Goal: Information Seeking & Learning: Find specific fact

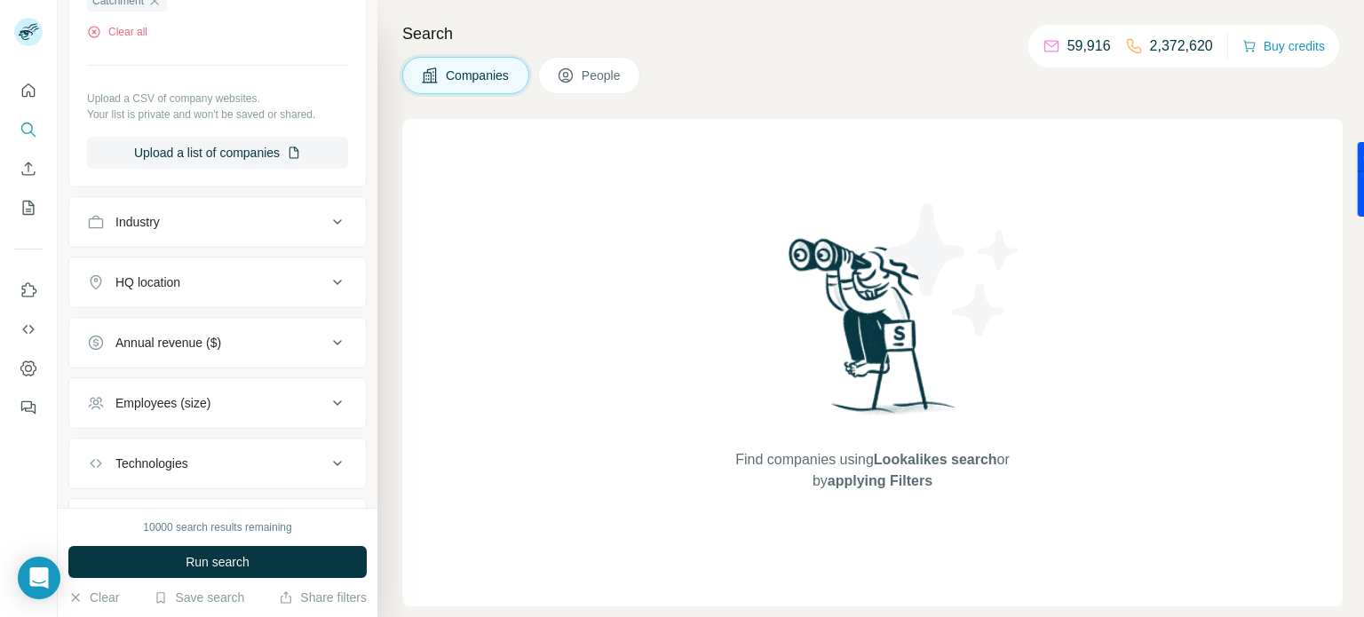
scroll to position [284, 0]
click at [123, 30] on button "Clear all" at bounding box center [117, 31] width 60 height 16
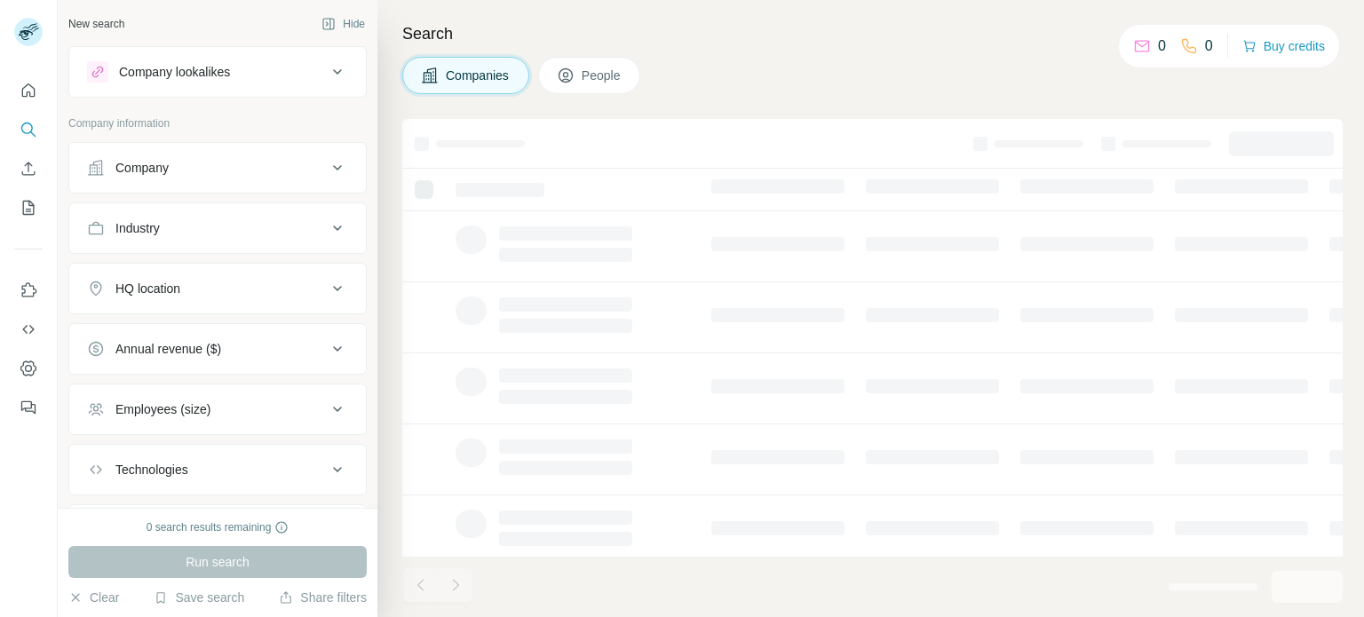
click at [234, 163] on div "Company" at bounding box center [207, 168] width 240 height 18
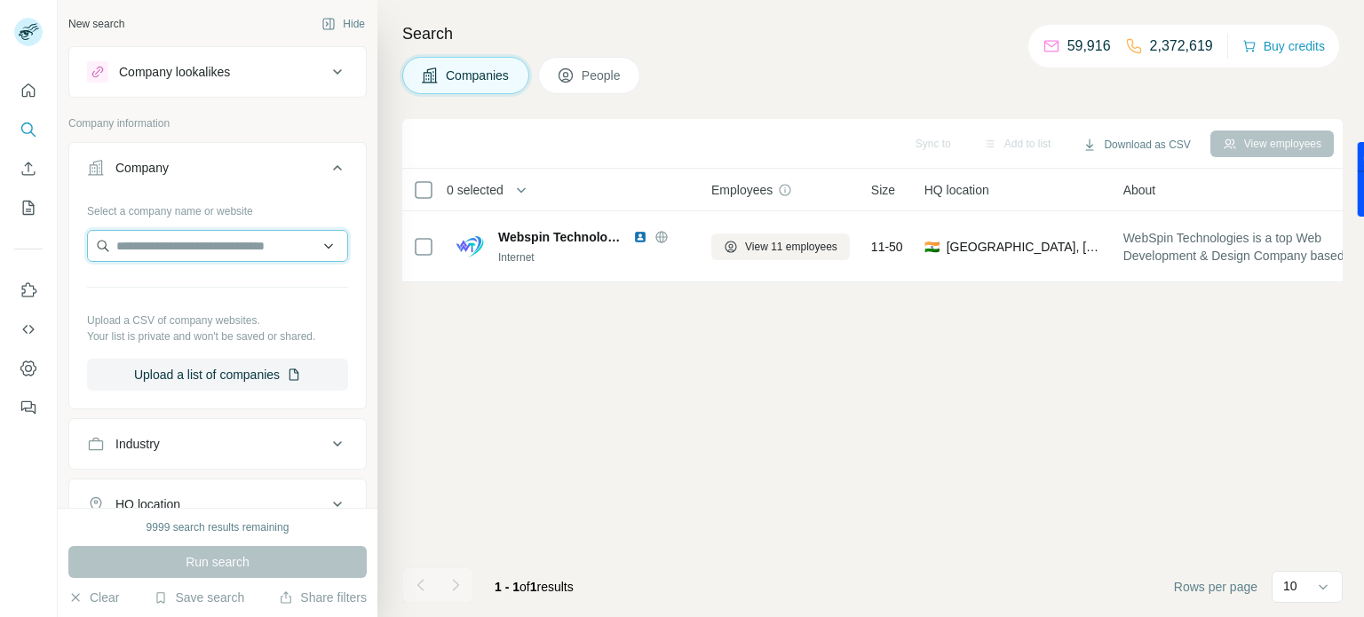
click at [222, 257] on input "text" at bounding box center [217, 246] width 261 height 32
paste input "**********"
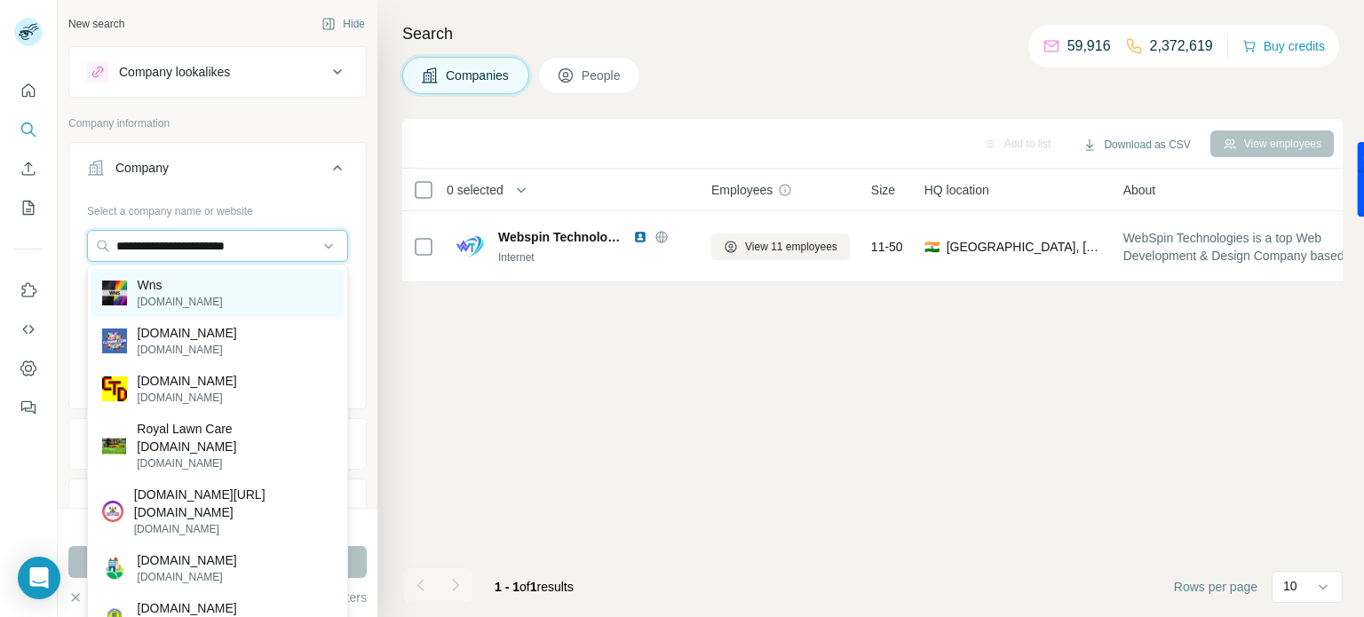
type input "**********"
click at [244, 283] on div "Wns [DOMAIN_NAME]" at bounding box center [217, 293] width 252 height 48
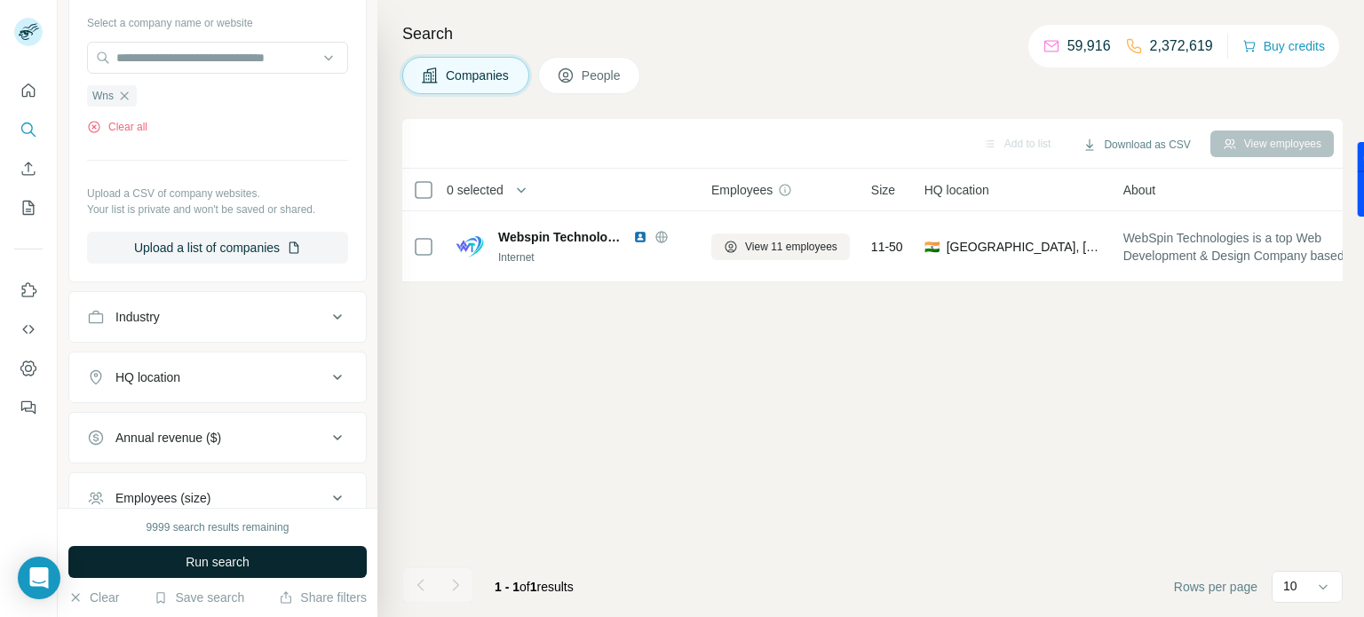
scroll to position [192, 0]
click at [279, 573] on button "Run search" at bounding box center [217, 562] width 298 height 32
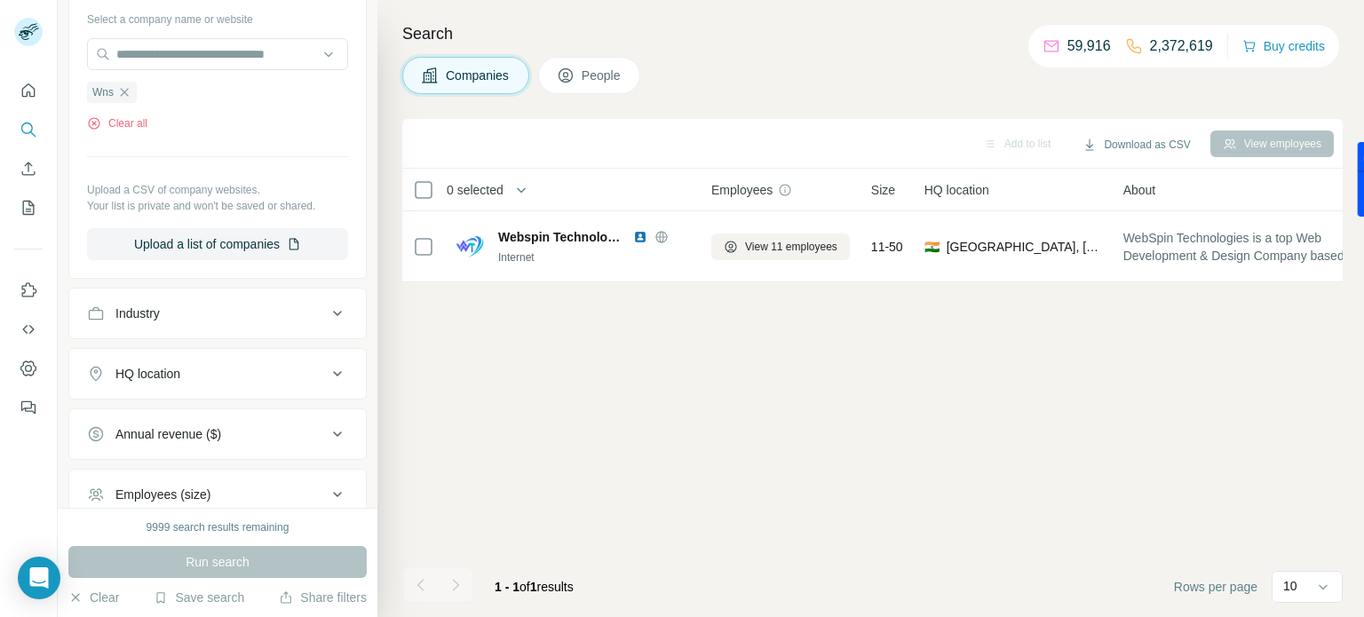
click at [585, 79] on span "People" at bounding box center [601, 76] width 41 height 18
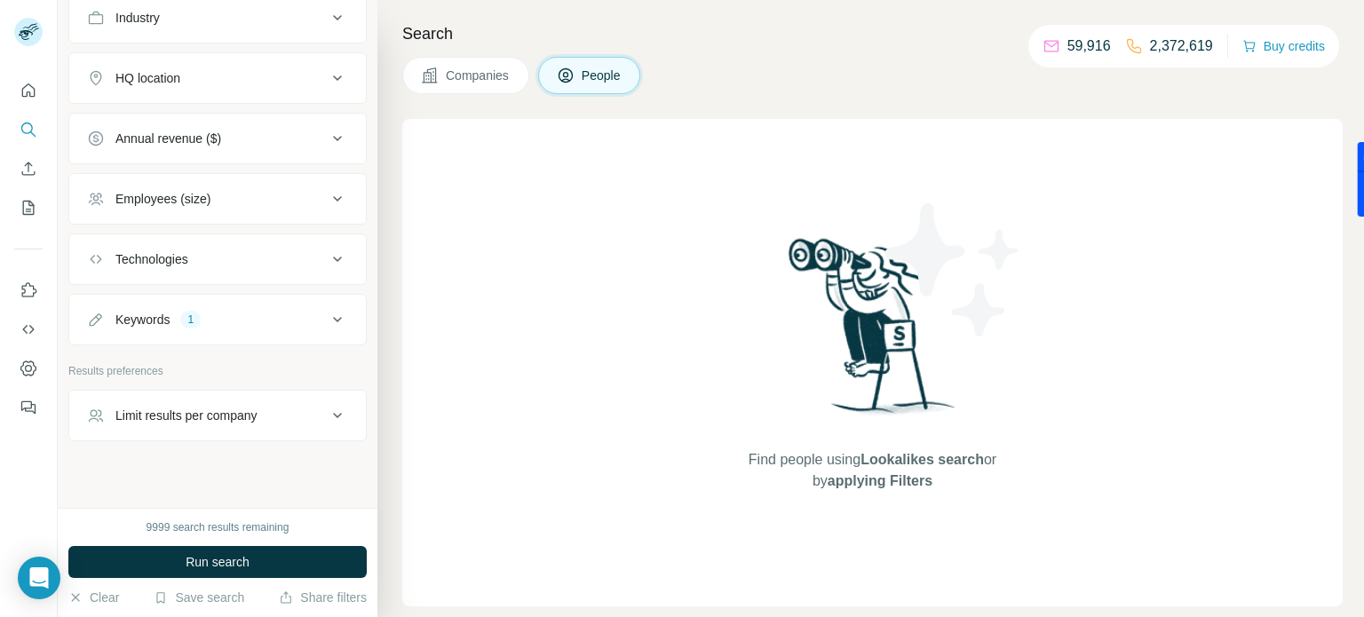
scroll to position [774, 0]
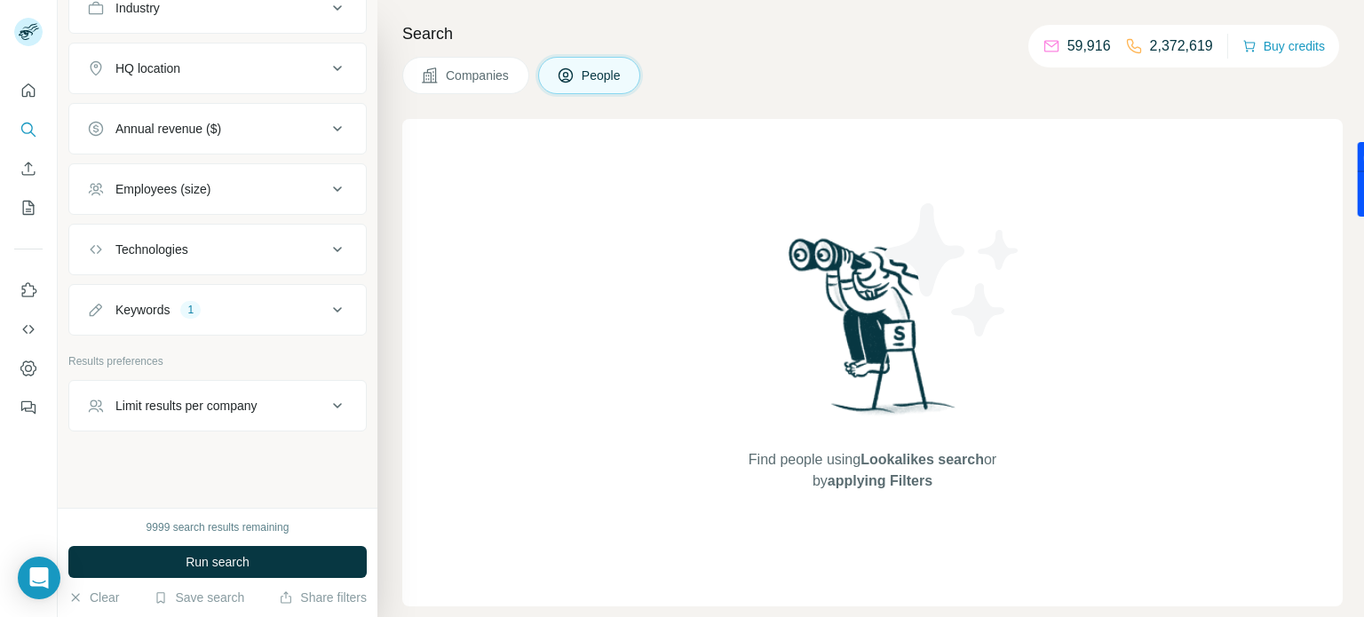
click at [248, 308] on div "Keywords 1" at bounding box center [207, 310] width 240 height 18
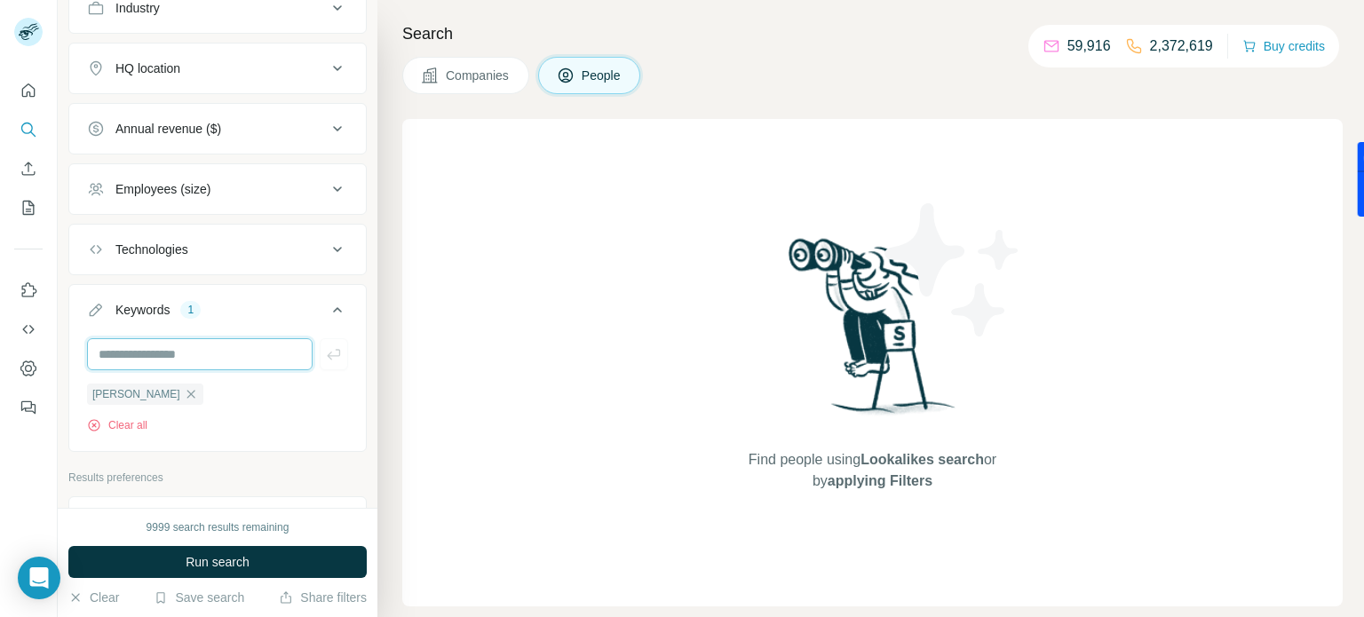
click at [223, 339] on input "text" at bounding box center [199, 354] width 225 height 32
click at [123, 421] on button "Clear all" at bounding box center [117, 425] width 60 height 16
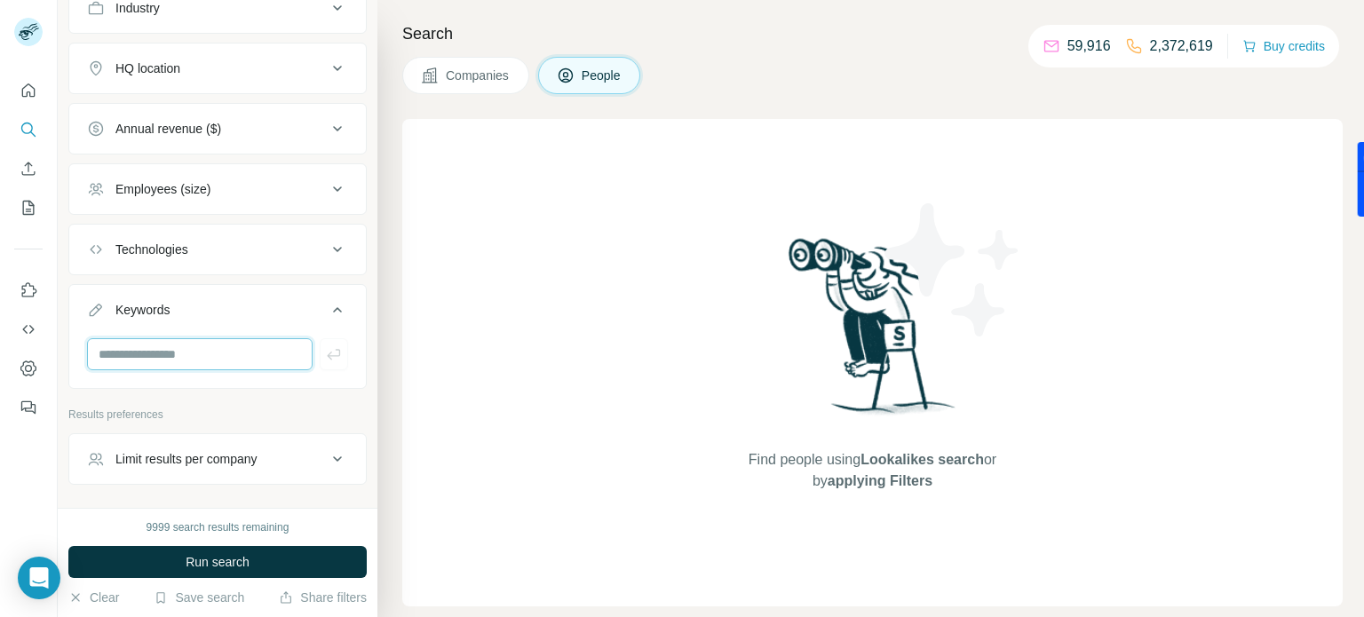
click at [217, 345] on input "text" at bounding box center [199, 354] width 225 height 32
click at [496, 93] on div "Search Companies People Find people using Lookalikes search or by applying Filt…" at bounding box center [870, 308] width 986 height 617
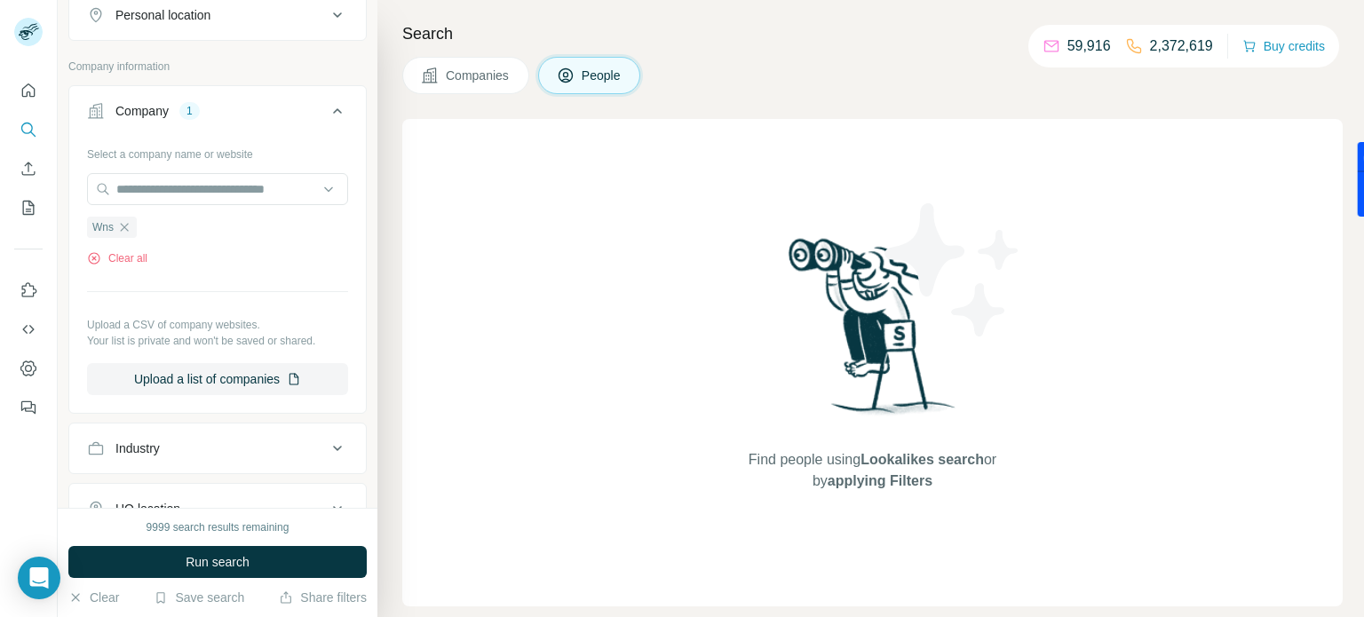
scroll to position [330, 0]
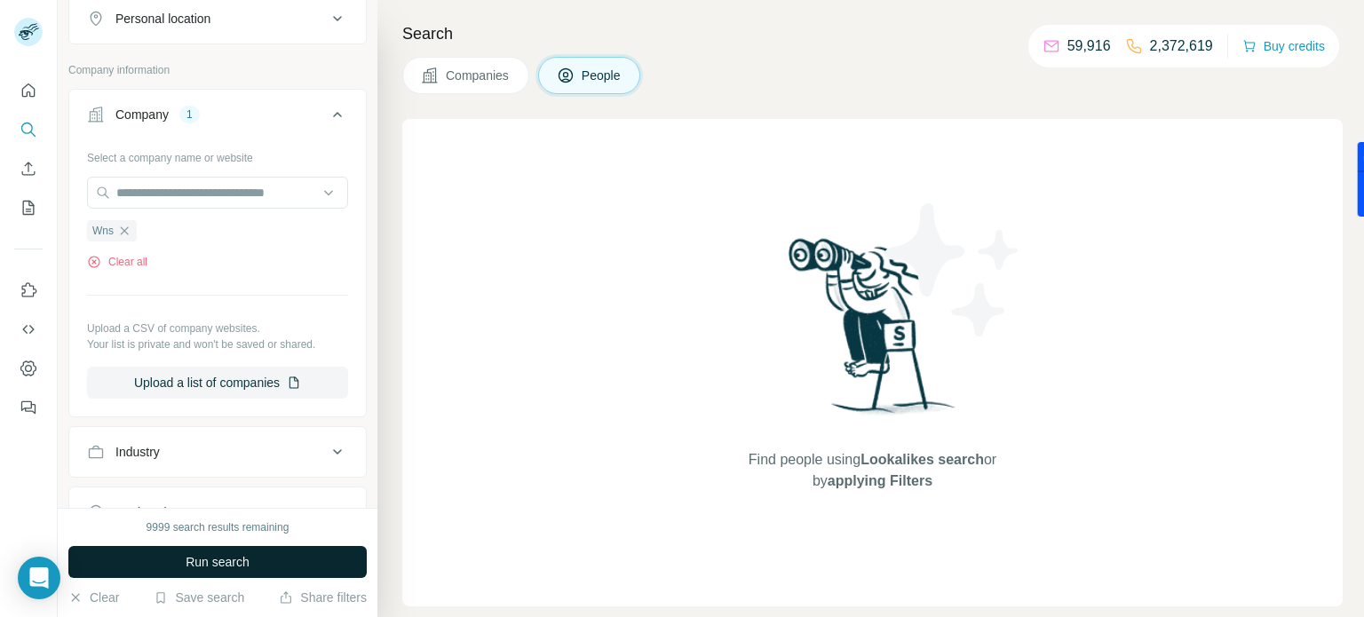
click at [206, 557] on span "Run search" at bounding box center [218, 562] width 64 height 18
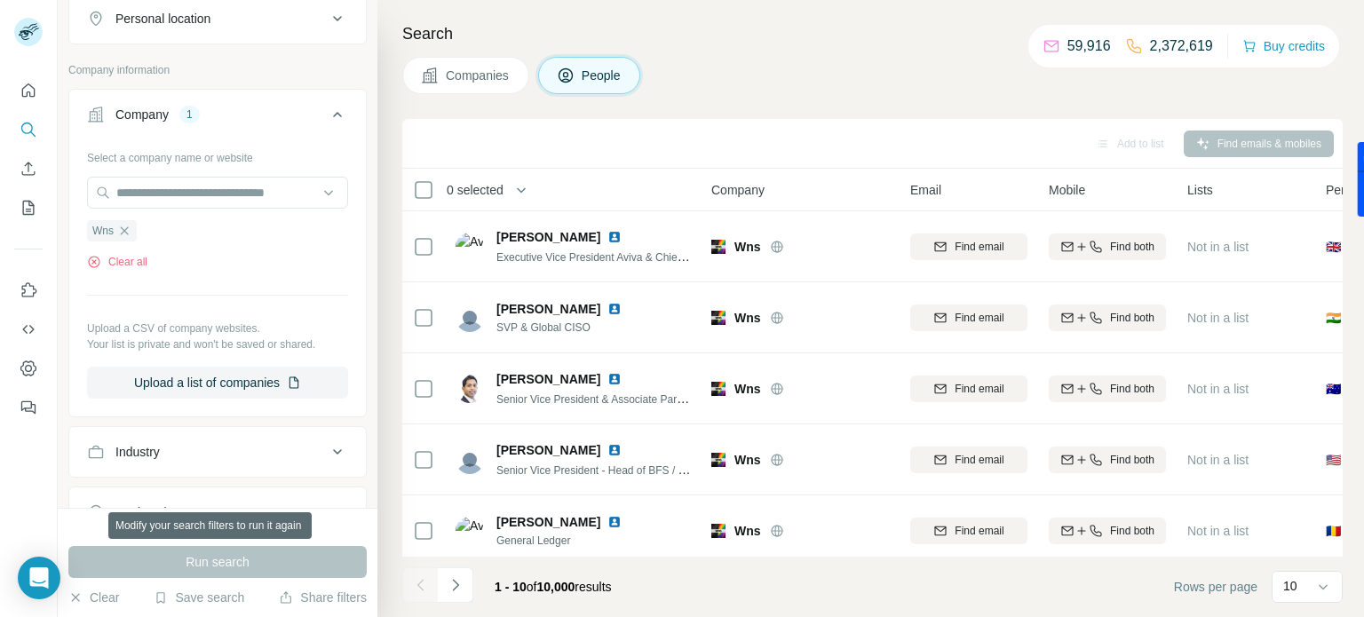
click at [206, 557] on div "Run search" at bounding box center [217, 562] width 298 height 32
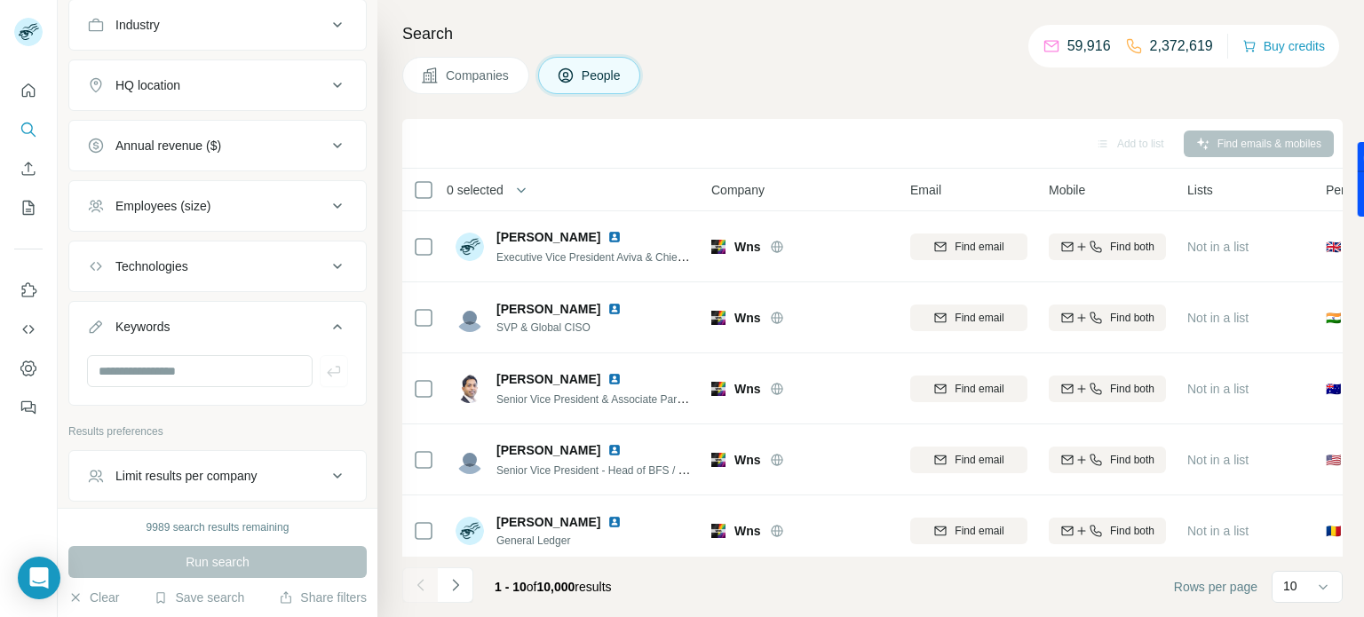
scroll to position [827, 0]
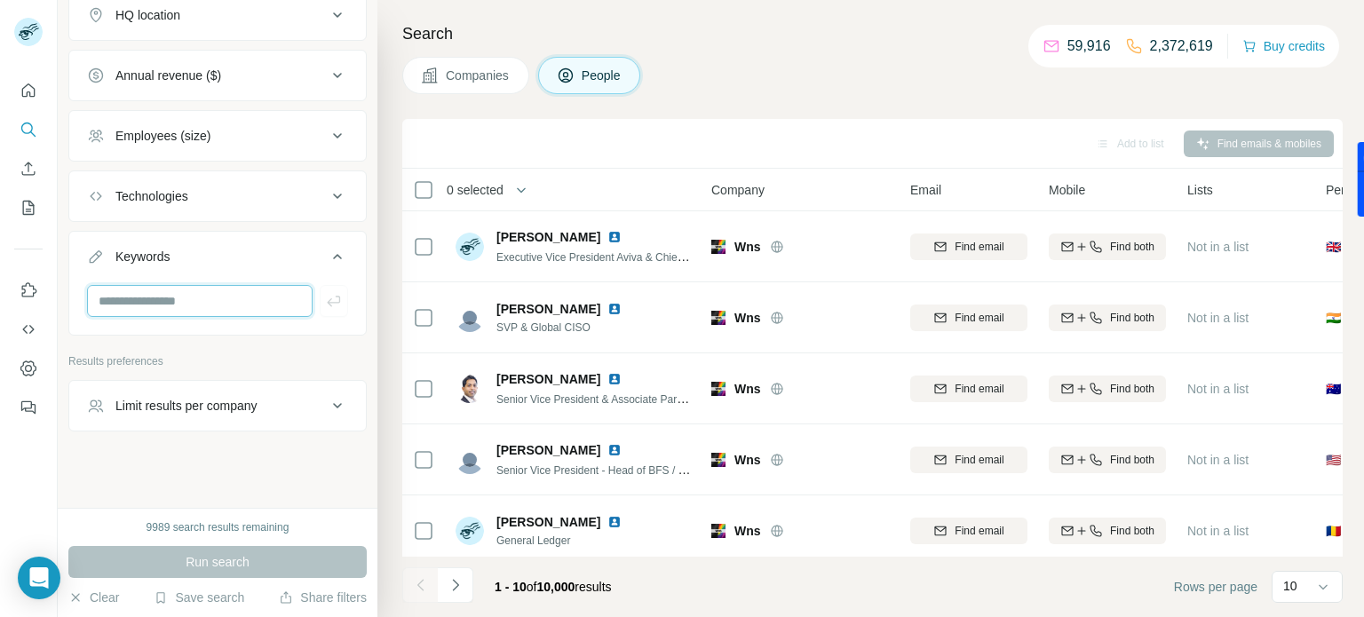
click at [187, 288] on input "text" at bounding box center [199, 301] width 225 height 32
paste input "**********"
type input "**********"
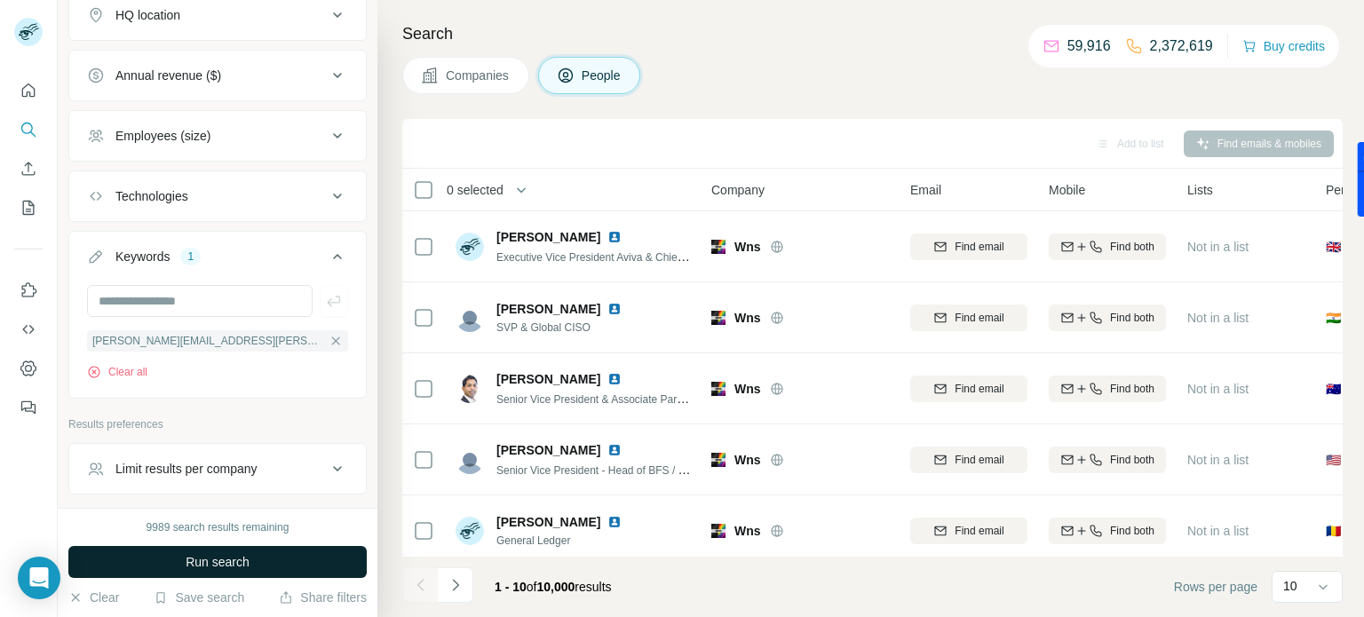
click at [216, 564] on span "Run search" at bounding box center [218, 562] width 64 height 18
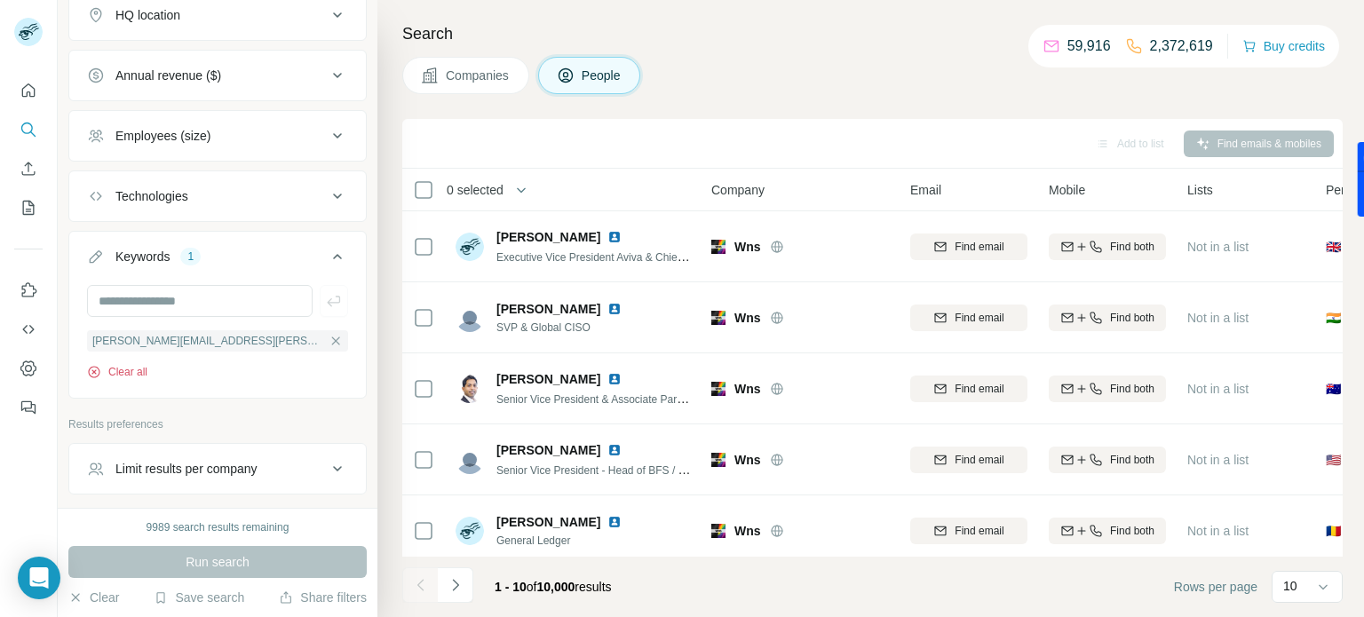
click at [138, 364] on button "Clear all" at bounding box center [117, 372] width 60 height 16
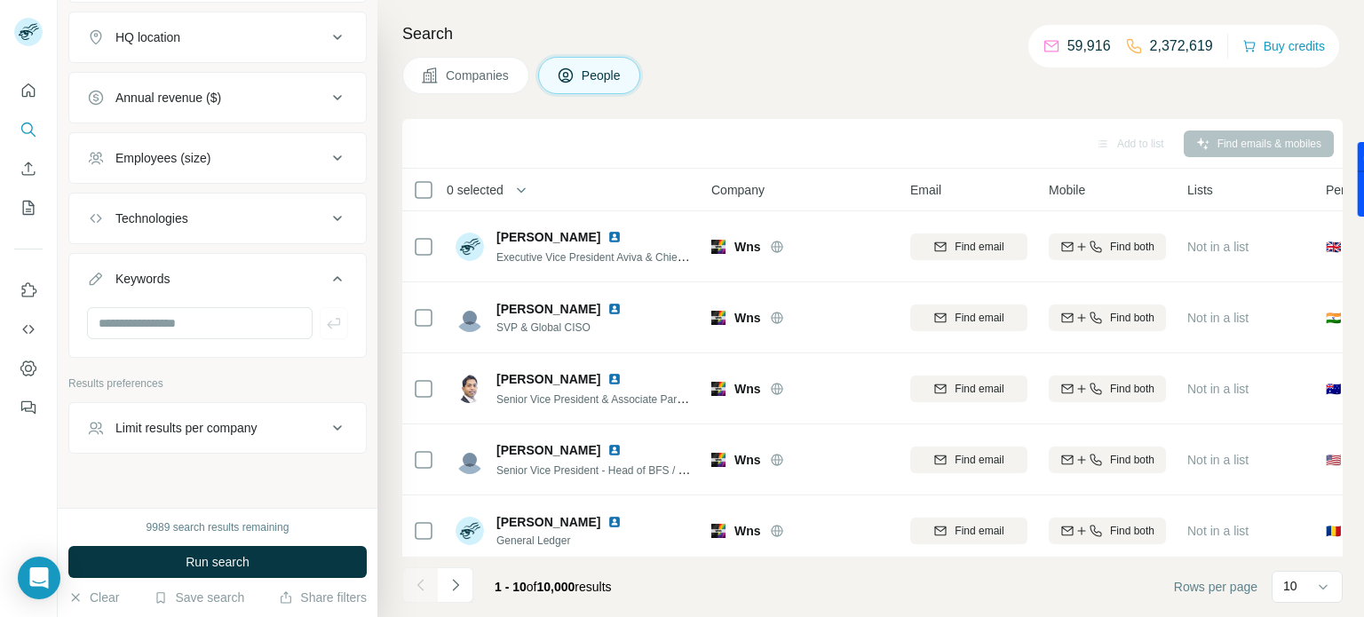
scroll to position [826, 0]
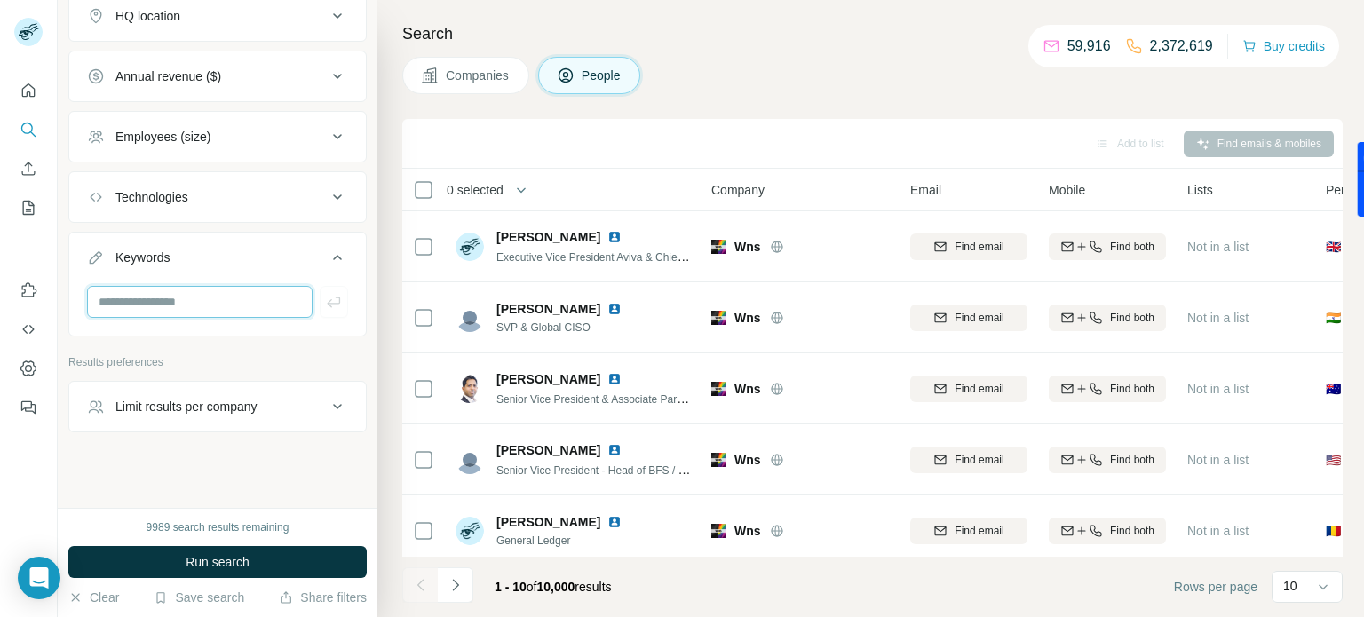
click at [232, 286] on input "text" at bounding box center [199, 302] width 225 height 32
paste input "**********"
type input "**********"
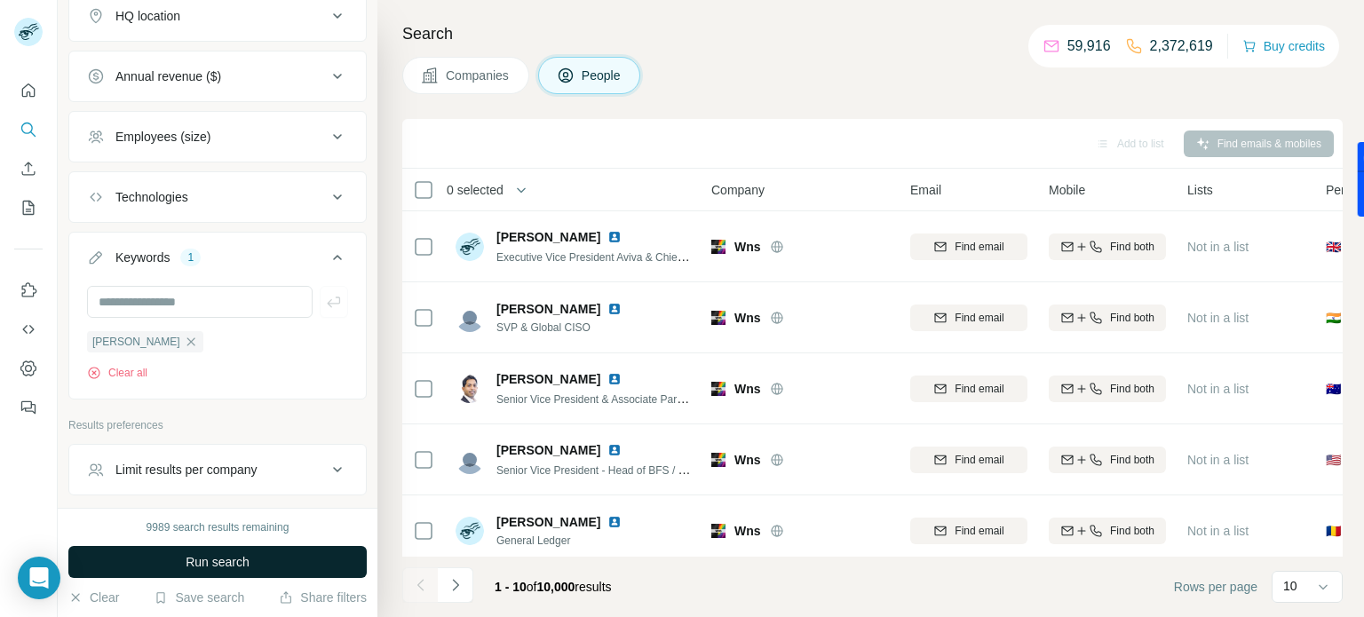
click at [301, 546] on button "Run search" at bounding box center [217, 562] width 298 height 32
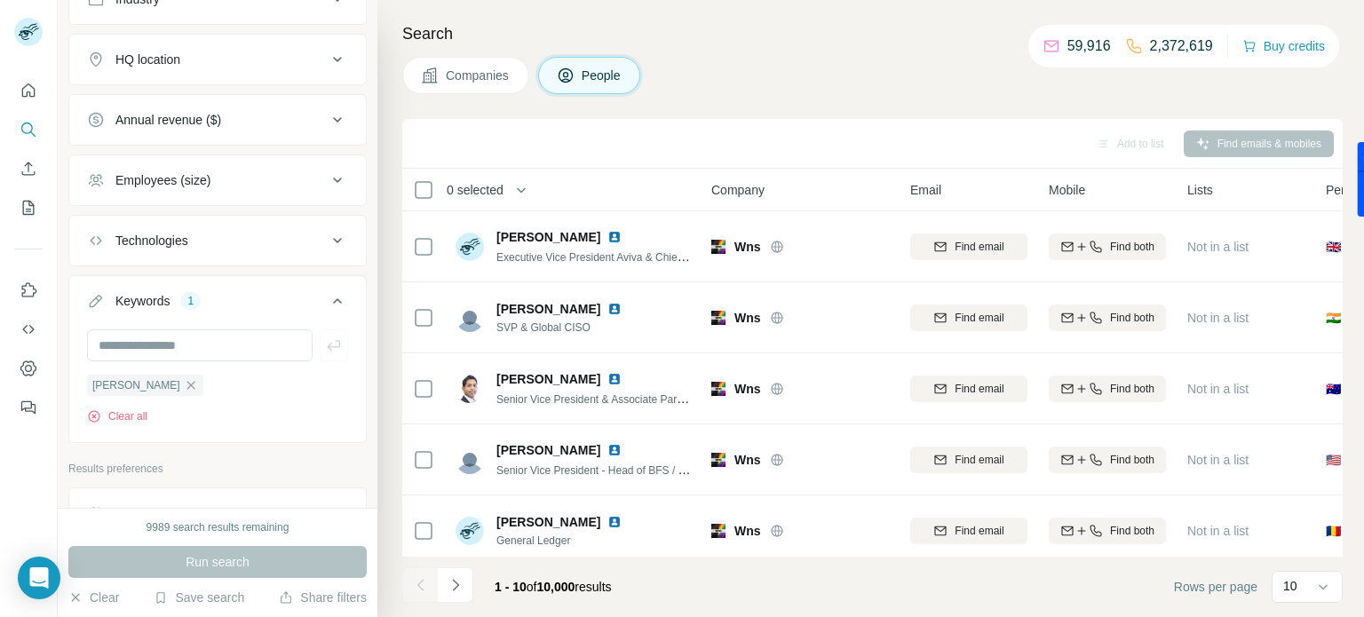
scroll to position [776, 0]
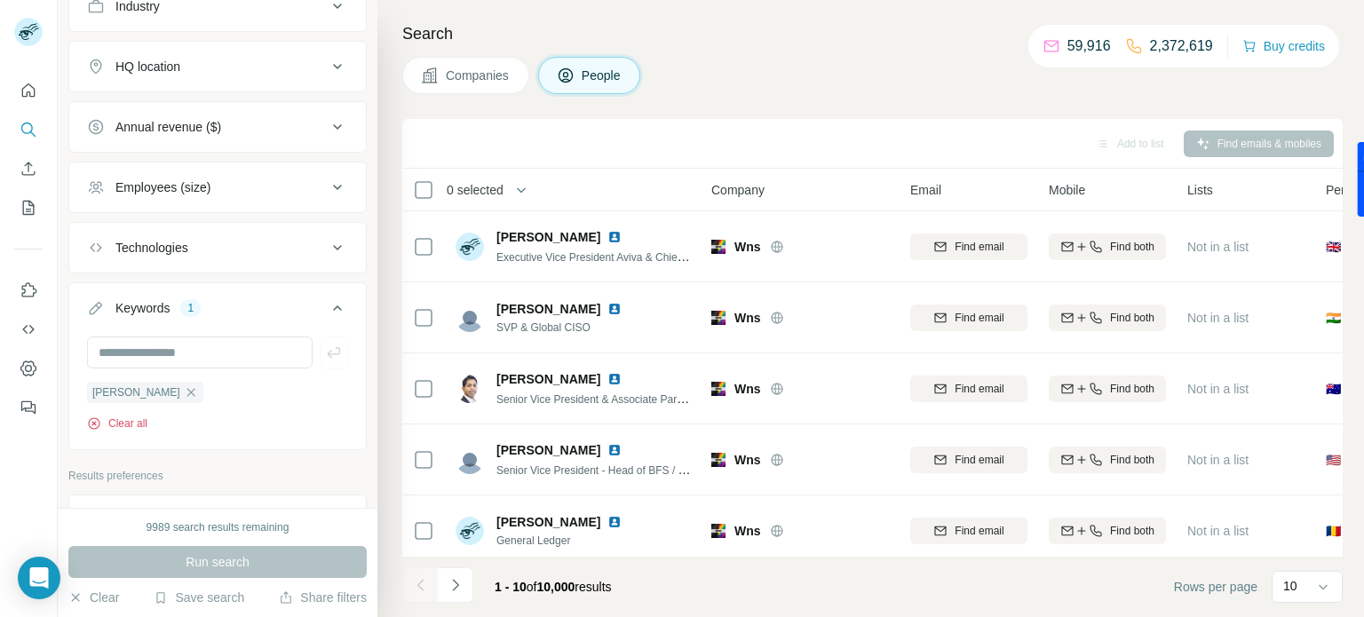
click at [132, 421] on button "Clear all" at bounding box center [117, 423] width 60 height 16
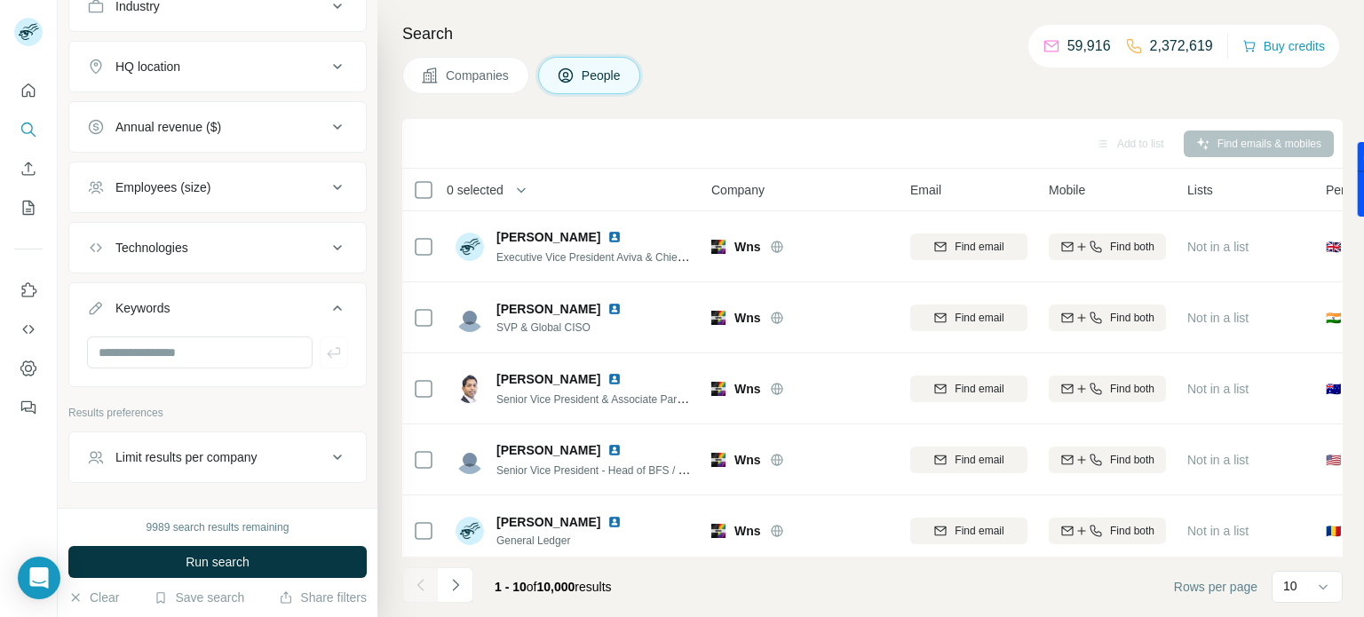
scroll to position [0, 0]
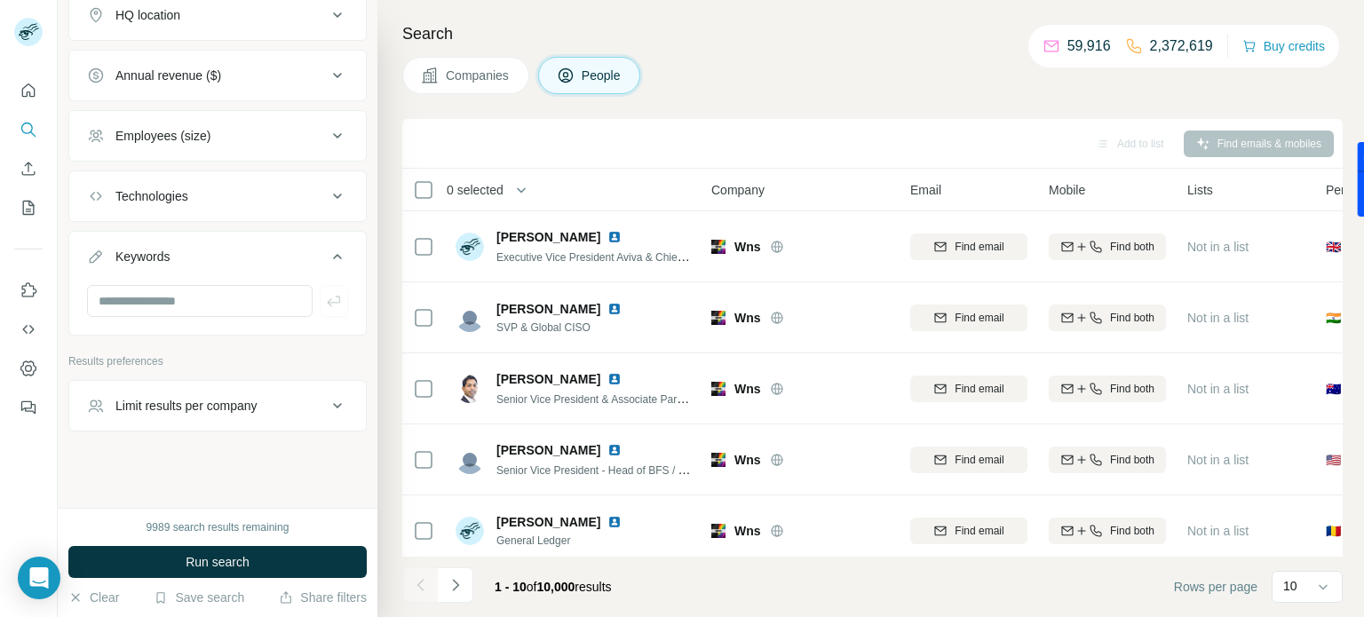
scroll to position [827, 0]
